Goal: Information Seeking & Learning: Learn about a topic

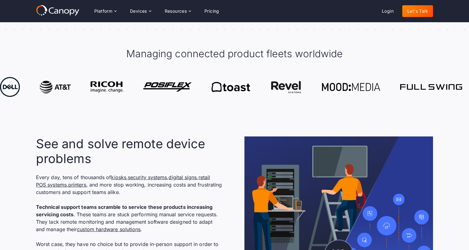
scroll to position [335, 0]
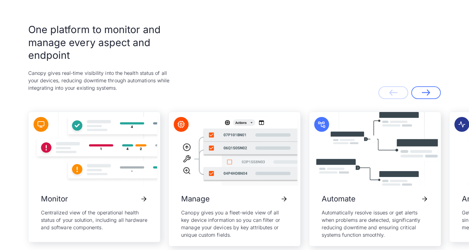
scroll to position [1297, 0]
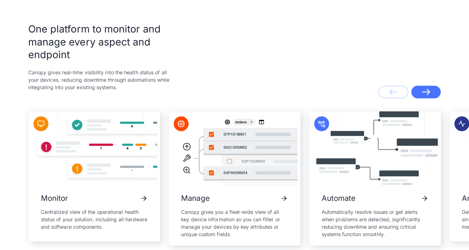
click at [429, 86] on link "Next" at bounding box center [426, 92] width 30 height 13
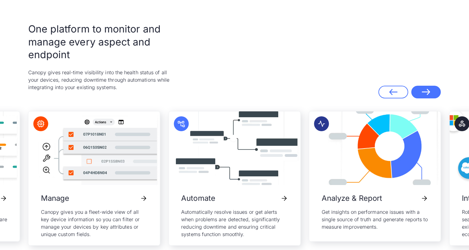
click at [429, 86] on link "Next" at bounding box center [426, 92] width 30 height 13
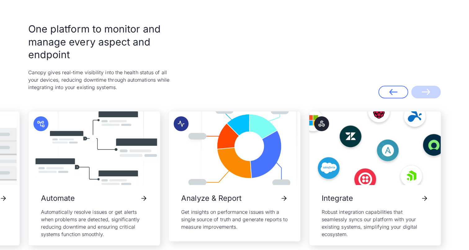
click at [429, 86] on div "Previous Next" at bounding box center [409, 92] width 62 height 13
click at [398, 86] on link "Previous" at bounding box center [393, 92] width 30 height 13
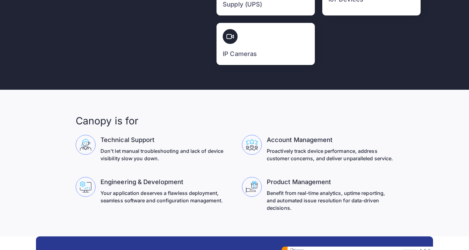
scroll to position [1986, 0]
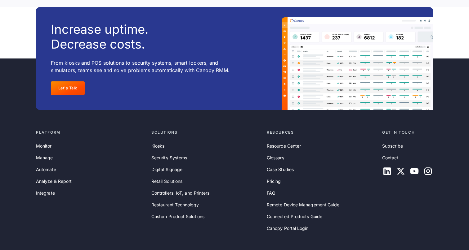
click at [74, 92] on link "Let's Talk" at bounding box center [68, 89] width 34 height 14
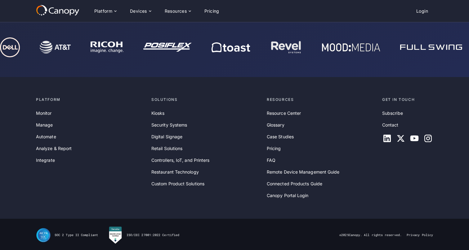
scroll to position [293, 0]
click at [202, 161] on link "Controllers, IoT, and Printers" at bounding box center [180, 160] width 58 height 7
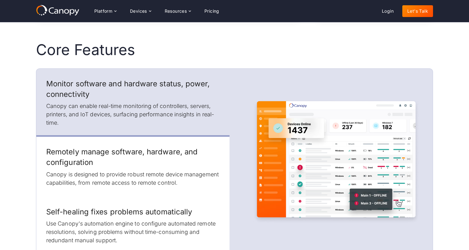
scroll to position [767, 0]
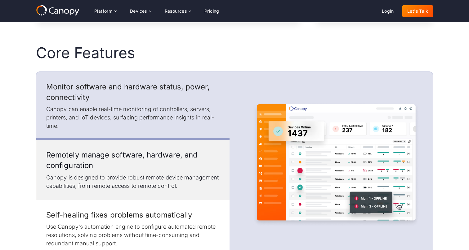
click at [184, 174] on p "Canopy is designed to provide robust remote device management capabilities, fro…" at bounding box center [132, 182] width 173 height 17
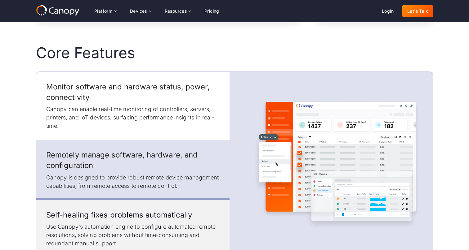
click at [176, 223] on p "Use Canopy's automation engine to configure automated remote resolutions, solvi…" at bounding box center [132, 235] width 173 height 25
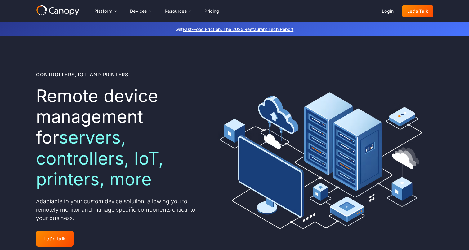
scroll to position [0, 0]
click at [180, 11] on div "Resources" at bounding box center [176, 11] width 22 height 4
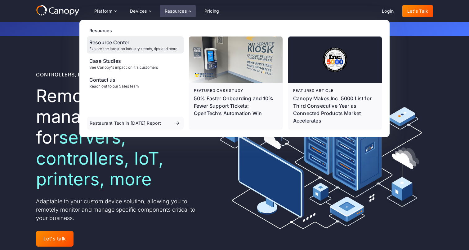
click at [154, 47] on div "Explore the latest on industry trends, tips and more" at bounding box center [133, 49] width 88 height 4
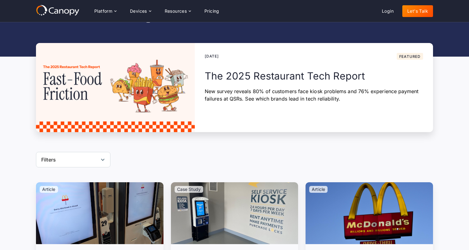
scroll to position [93, 0]
click at [285, 78] on h2 "The 2025 Restaurant Tech Report" at bounding box center [314, 76] width 218 height 13
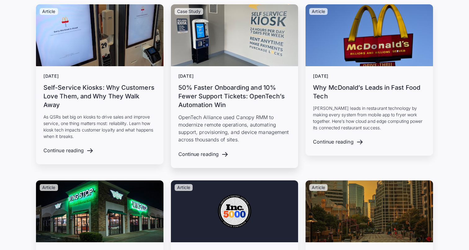
scroll to position [272, 0]
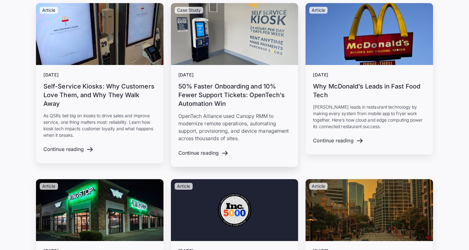
click at [226, 94] on h3 "50% Faster Onboarding and 10% Fewer Support Tickets: OpenTech’s Automation Win" at bounding box center [234, 95] width 113 height 26
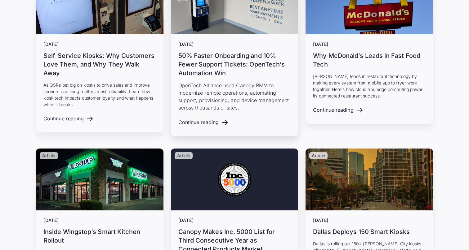
scroll to position [322, 0]
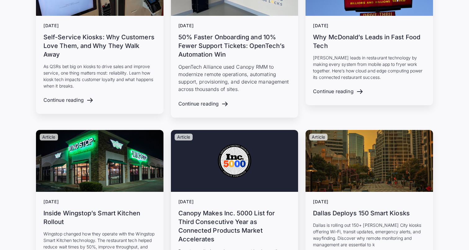
click at [249, 172] on img at bounding box center [234, 161] width 127 height 62
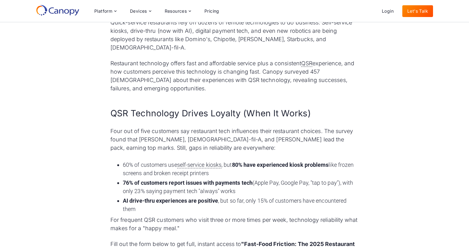
scroll to position [265, 0]
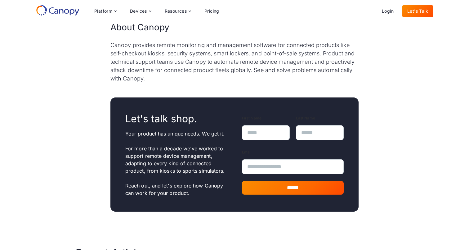
scroll to position [582, 0]
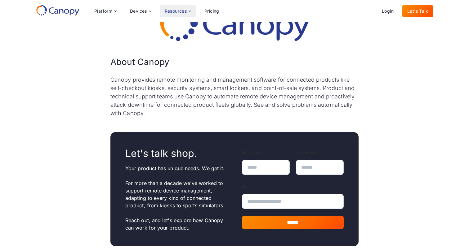
click at [184, 14] on div "Resources" at bounding box center [178, 11] width 36 height 12
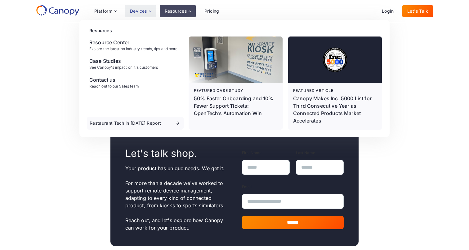
click at [143, 9] on div "Devices" at bounding box center [138, 11] width 17 height 4
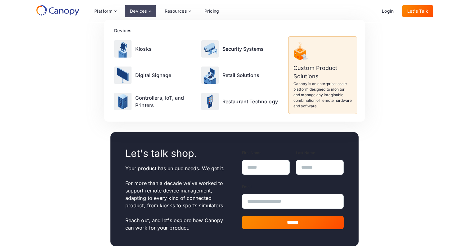
click at [307, 60] on img at bounding box center [300, 52] width 20 height 20
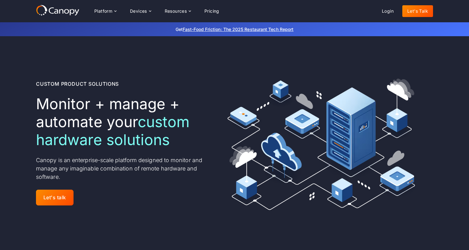
click at [311, 60] on div "Custom Product Solutions Monitor + manage + automate your custom hardware solut…" at bounding box center [234, 143] width 397 height 215
click at [391, 10] on link "Login" at bounding box center [388, 11] width 22 height 12
